Goal: Information Seeking & Learning: Learn about a topic

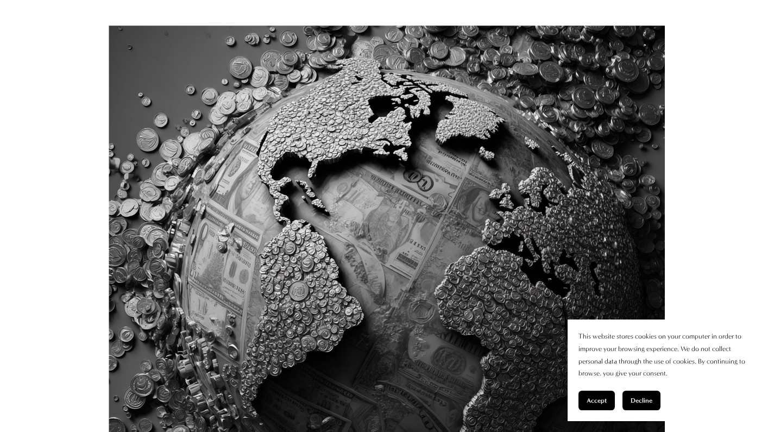
scroll to position [569, 0]
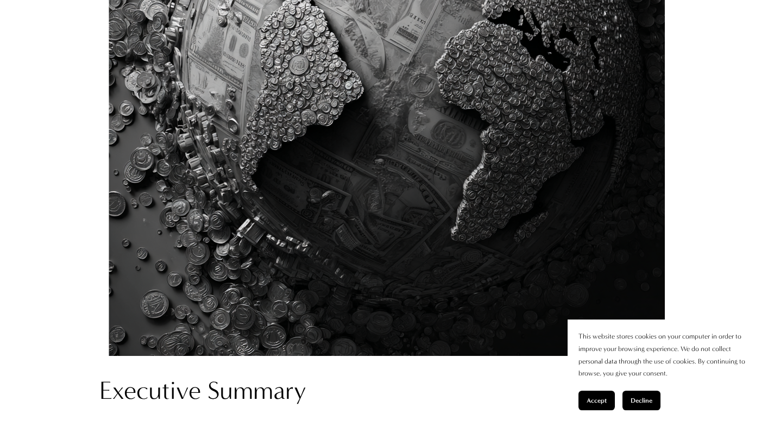
click at [599, 400] on span "Accept" at bounding box center [597, 401] width 20 height 8
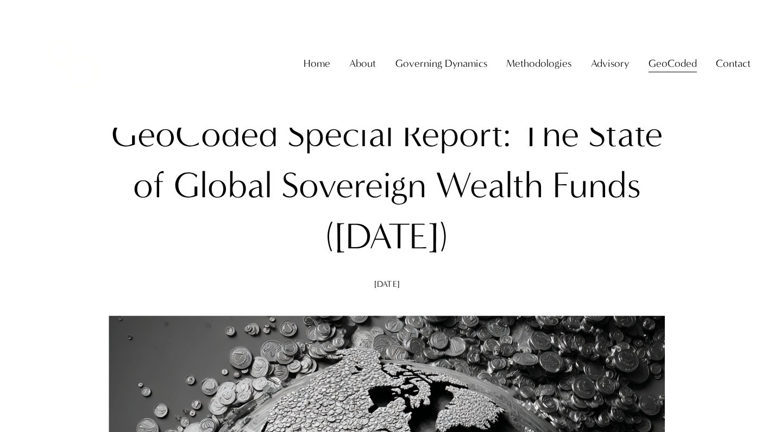
scroll to position [0, 0]
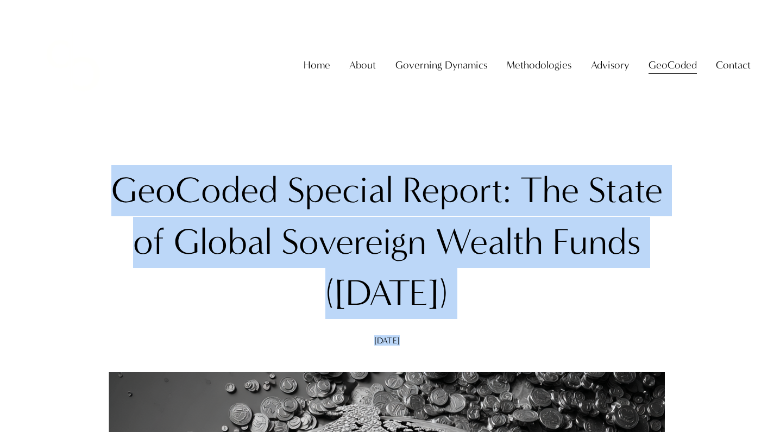
drag, startPoint x: 115, startPoint y: 188, endPoint x: 403, endPoint y: 343, distance: 327.1
click at [403, 343] on div "GeoCoded Special Report: The State of Global Sovereign Wealth Funds ([DATE]) [D…" at bounding box center [386, 255] width 575 height 180
copy div "GeoCoded Special Report: The State of Global Sovereign Wealth Funds ([DATE]) [D…"
click at [205, 220] on h1 "GeoCoded Special Report: The State of Global Sovereign Wealth Funds ([DATE])" at bounding box center [386, 242] width 575 height 154
drag, startPoint x: 114, startPoint y: 193, endPoint x: 423, endPoint y: 340, distance: 342.1
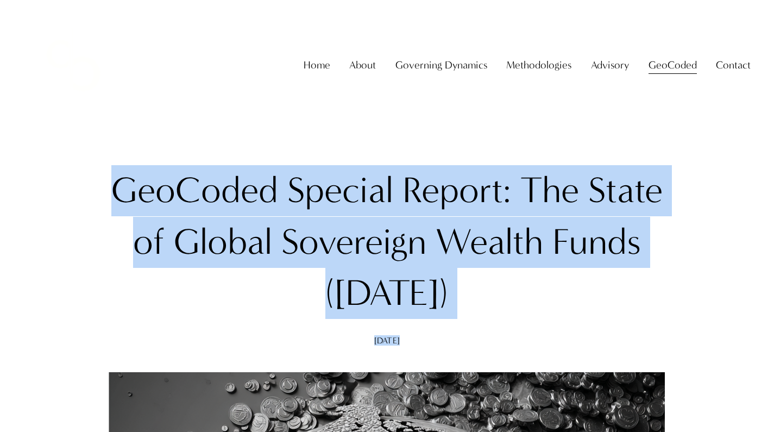
click at [423, 340] on div "GeoCoded Special Report: The State of Global Sovereign Wealth Funds ([DATE]) [D…" at bounding box center [386, 255] width 575 height 180
copy div "GeoCoded Special Report: The State of Global Sovereign Wealth Funds ([DATE]) [D…"
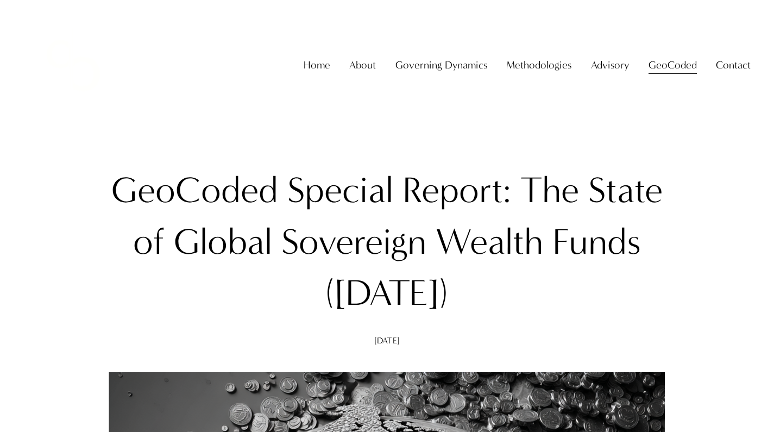
click at [196, 241] on h1 "GeoCoded Special Report: The State of Global Sovereign Wealth Funds ([DATE])" at bounding box center [386, 242] width 575 height 154
drag, startPoint x: 116, startPoint y: 193, endPoint x: 499, endPoint y: 310, distance: 400.2
click at [499, 310] on h1 "GeoCoded Special Report: The State of Global Sovereign Wealth Funds ([DATE])" at bounding box center [386, 242] width 575 height 154
drag, startPoint x: 498, startPoint y: 298, endPoint x: 114, endPoint y: 205, distance: 395.0
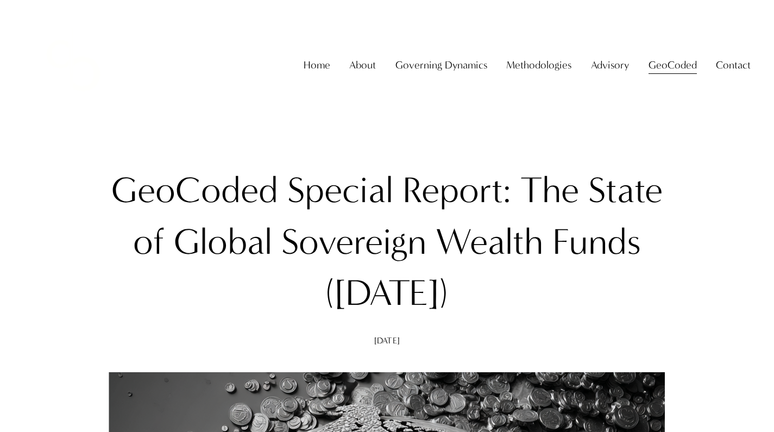
click at [114, 205] on h1 "GeoCoded Special Report: The State of Global Sovereign Wealth Funds ([DATE])" at bounding box center [386, 242] width 575 height 154
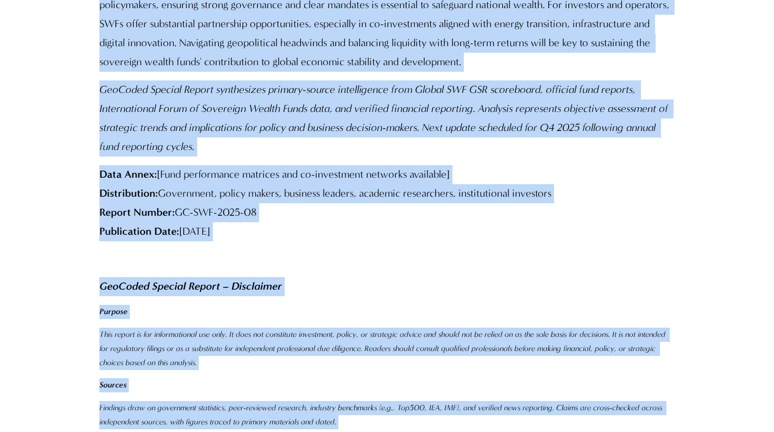
scroll to position [20134, 0]
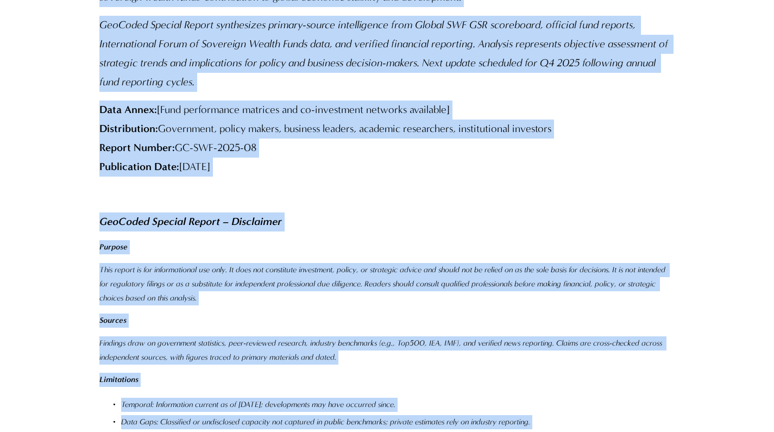
drag, startPoint x: 102, startPoint y: 251, endPoint x: 305, endPoint y: 352, distance: 226.9
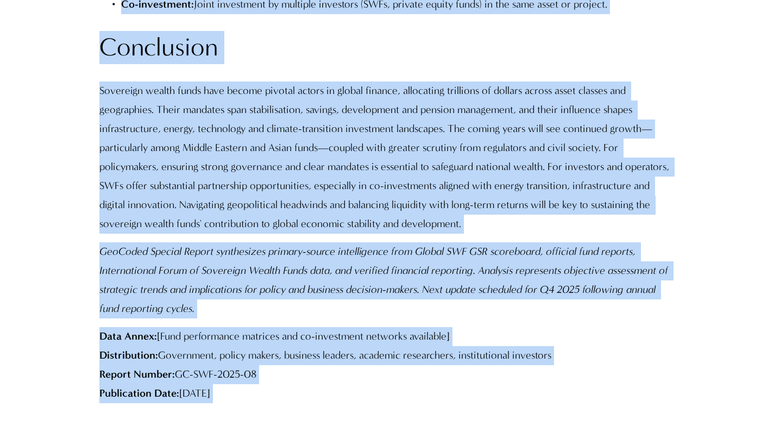
scroll to position [19415, 0]
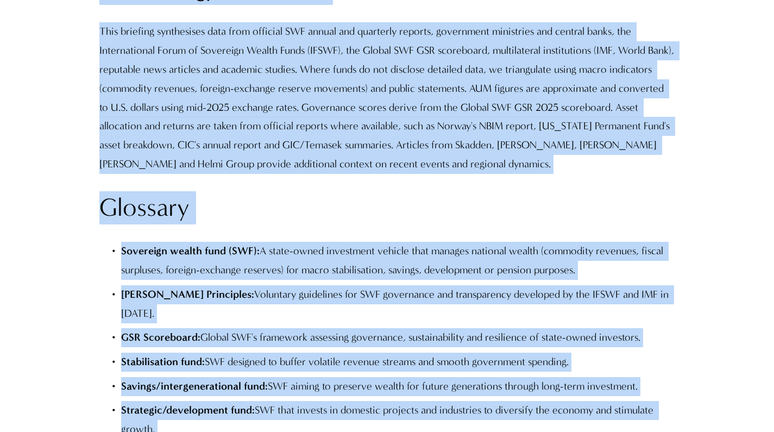
copy div "Loremipsu Dolorsi Ame Consec Adipisci 8. Elits doe Tempor Incididu utlab etd ma…"
